Goal: Task Accomplishment & Management: Use online tool/utility

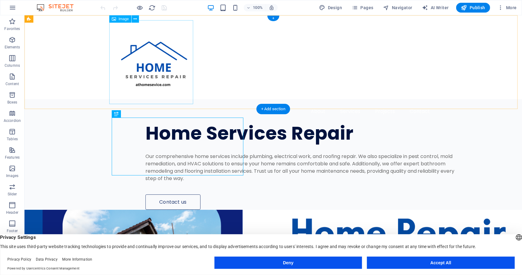
click at [159, 51] on figure at bounding box center [272, 62] width 323 height 84
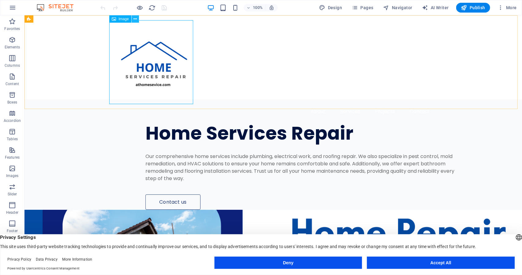
click at [134, 18] on icon at bounding box center [135, 19] width 3 height 6
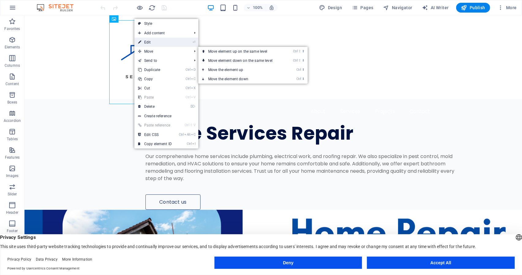
click at [152, 43] on link "⏎ Edit" at bounding box center [154, 42] width 41 height 9
select select "px"
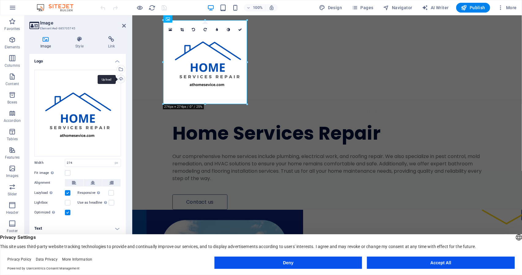
click at [119, 78] on div "Upload" at bounding box center [120, 79] width 9 height 9
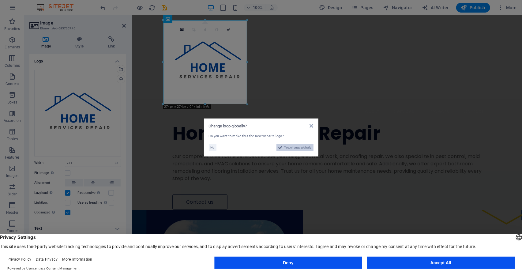
click at [286, 148] on span "Yes, change globally" at bounding box center [297, 147] width 27 height 7
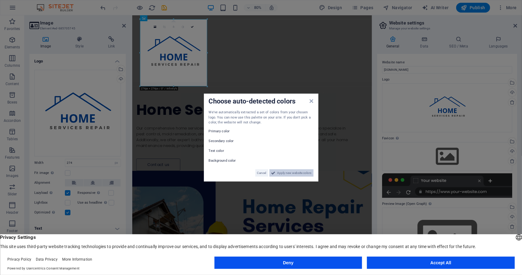
click at [283, 173] on span "Apply new website colors" at bounding box center [294, 172] width 34 height 7
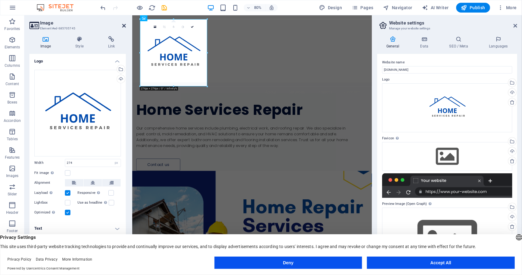
click at [125, 27] on icon at bounding box center [124, 25] width 4 height 5
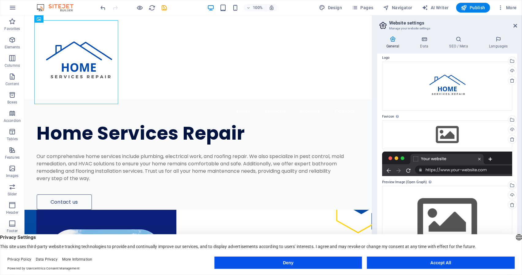
scroll to position [22, 0]
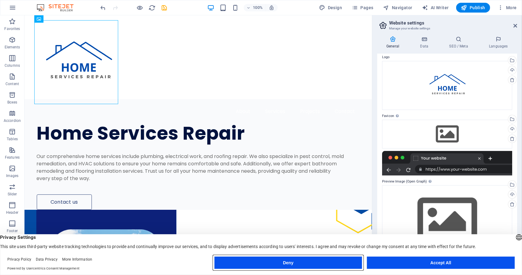
click at [319, 260] on button "Deny" at bounding box center [288, 263] width 148 height 12
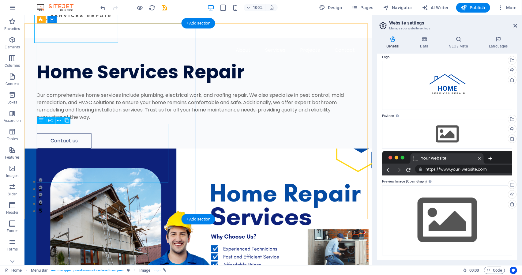
click at [91, 121] on div "Our comprehensive home services include plumbing, electrical work, and roofing …" at bounding box center [190, 105] width 308 height 29
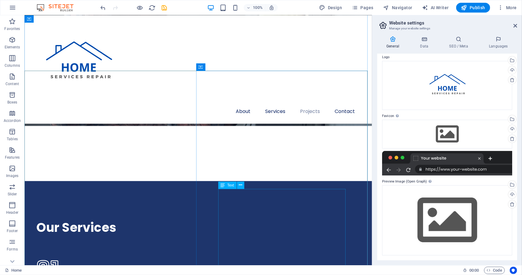
scroll to position [980, 0]
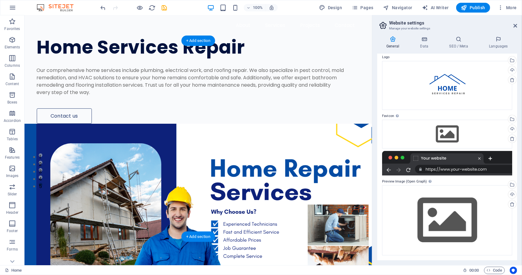
scroll to position [0, 0]
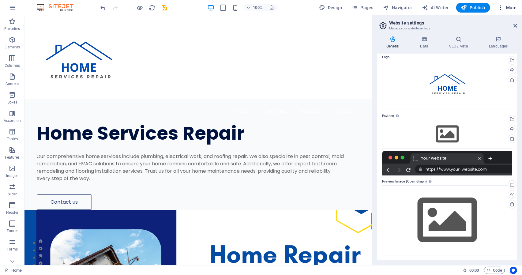
click at [505, 7] on span "More" at bounding box center [507, 8] width 19 height 6
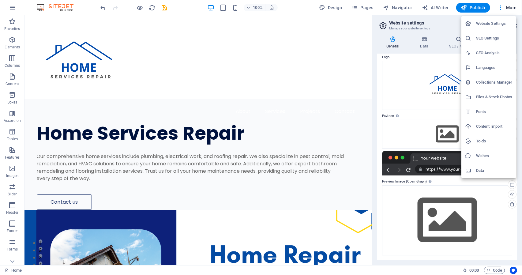
click at [482, 7] on div at bounding box center [261, 137] width 522 height 275
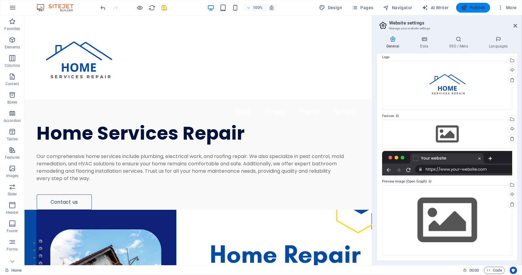
click at [473, 7] on span "Publish" at bounding box center [473, 8] width 24 height 6
checkbox input "false"
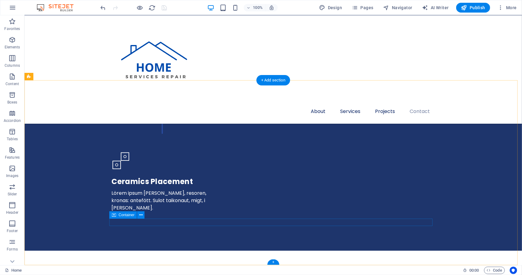
scroll to position [1958, 0]
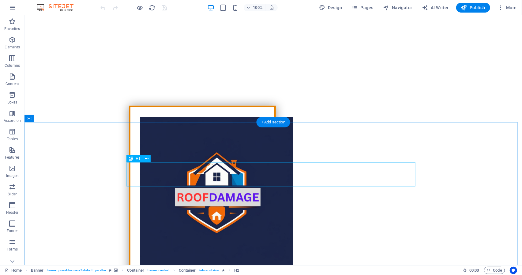
scroll to position [214, 0]
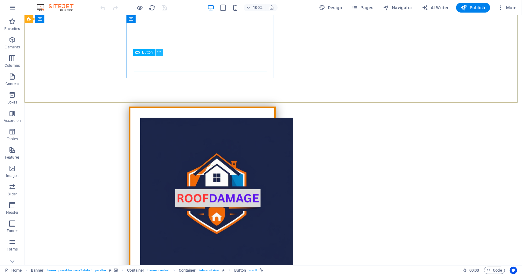
click at [160, 53] on icon at bounding box center [158, 52] width 3 height 6
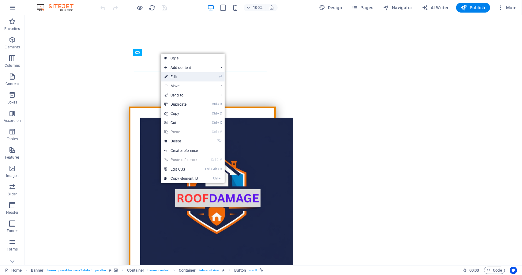
click at [174, 77] on link "⏎ Edit" at bounding box center [181, 76] width 41 height 9
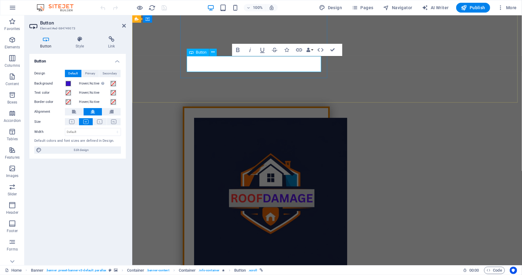
copy link "(855) 321- 3104"
click at [125, 26] on icon at bounding box center [124, 25] width 4 height 5
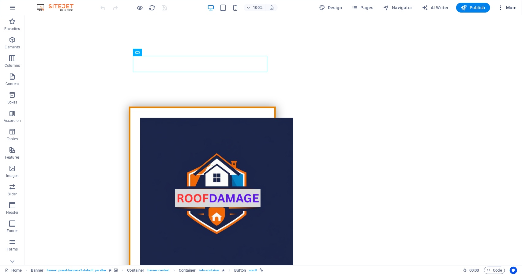
click at [514, 8] on span "More" at bounding box center [507, 8] width 19 height 6
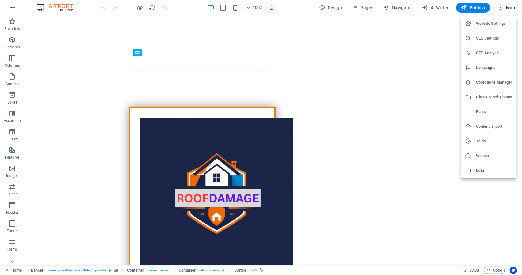
click at [481, 39] on h6 "SEO Settings" at bounding box center [494, 38] width 36 height 7
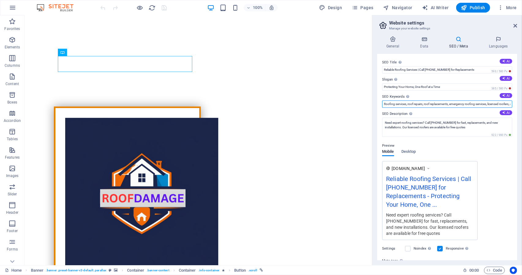
click at [443, 105] on input "Roofing services, roof repairs, roof replacements, emergency roofing services, …" at bounding box center [447, 103] width 130 height 7
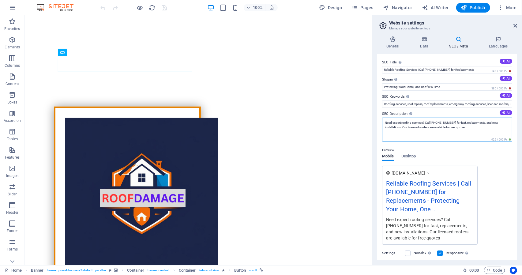
click at [463, 127] on textarea "Need expert roofing services? Call [PHONE_NUMBER] for fast, replacements, and n…" at bounding box center [447, 130] width 130 height 24
click at [452, 126] on textarea "Need expert roofing services? Call [PHONE_NUMBER] for fast, replacements, and n…" at bounding box center [447, 130] width 130 height 24
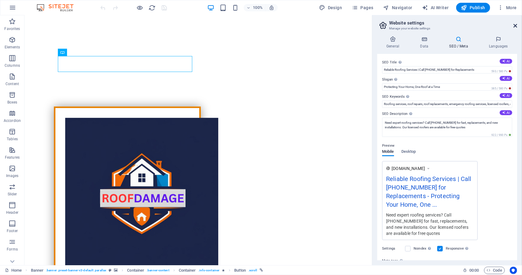
drag, startPoint x: 514, startPoint y: 24, endPoint x: 483, endPoint y: 10, distance: 34.3
click at [514, 24] on icon at bounding box center [516, 25] width 4 height 5
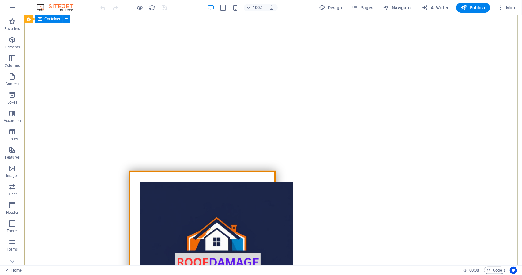
scroll to position [0, 0]
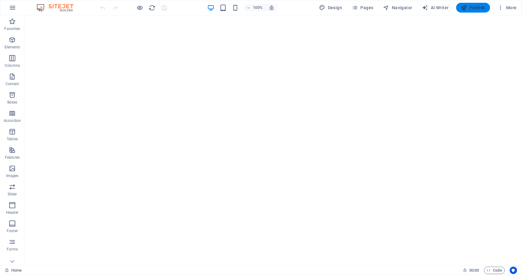
click at [460, 8] on button "Publish" at bounding box center [473, 8] width 34 height 10
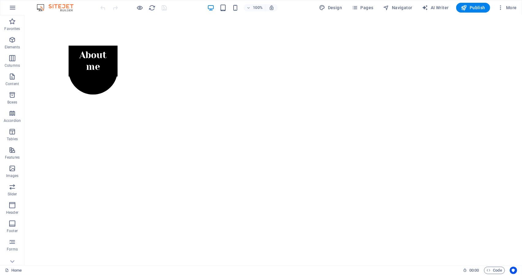
scroll to position [284, 0]
